Goal: Information Seeking & Learning: Understand process/instructions

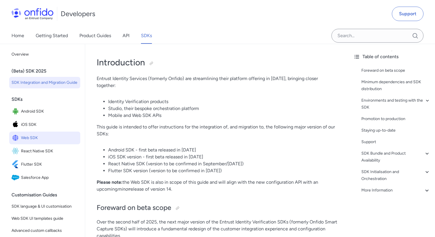
click at [45, 141] on span "Web SDK" at bounding box center [49, 138] width 57 height 8
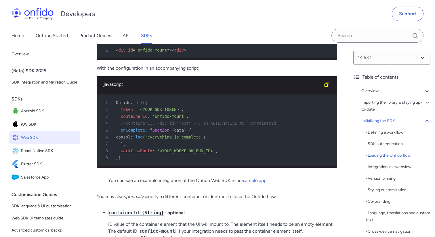
scroll to position [1483, 0]
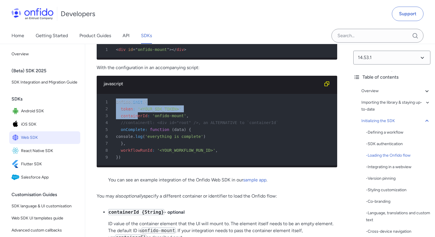
drag, startPoint x: 117, startPoint y: 115, endPoint x: 139, endPoint y: 132, distance: 28.0
click at [139, 132] on pre "1 Onfido . init ( { 2 token : '<YOUR_SDK_TOKEN>' , 3 containerId : 'onfido-moun…" at bounding box center [217, 129] width 241 height 71
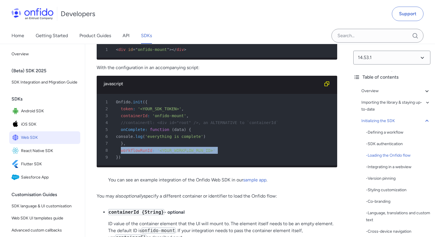
drag, startPoint x: 121, startPoint y: 165, endPoint x: 220, endPoint y: 165, distance: 99.1
click at [220, 154] on div "8 workflowRunId : '<YOUR_WORKFLOW_RUN_ID>' ," at bounding box center [214, 150] width 230 height 7
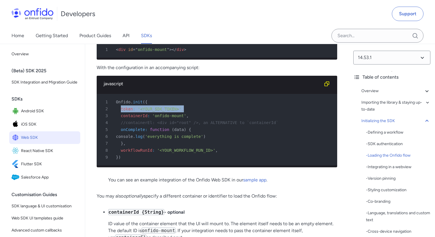
drag, startPoint x: 121, startPoint y: 124, endPoint x: 184, endPoint y: 124, distance: 63.4
click at [184, 112] on div "2 token : '<YOUR_SDK_TOKEN>' ," at bounding box center [214, 108] width 230 height 7
click at [167, 111] on span "'<YOUR_SDK_TOKEN>'" at bounding box center [160, 109] width 44 height 5
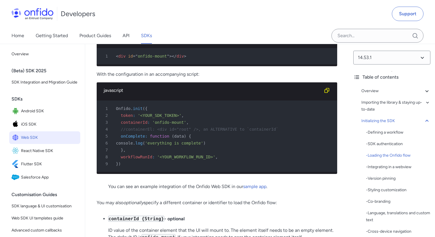
scroll to position [1477, 0]
